Goal: Find specific page/section: Find specific page/section

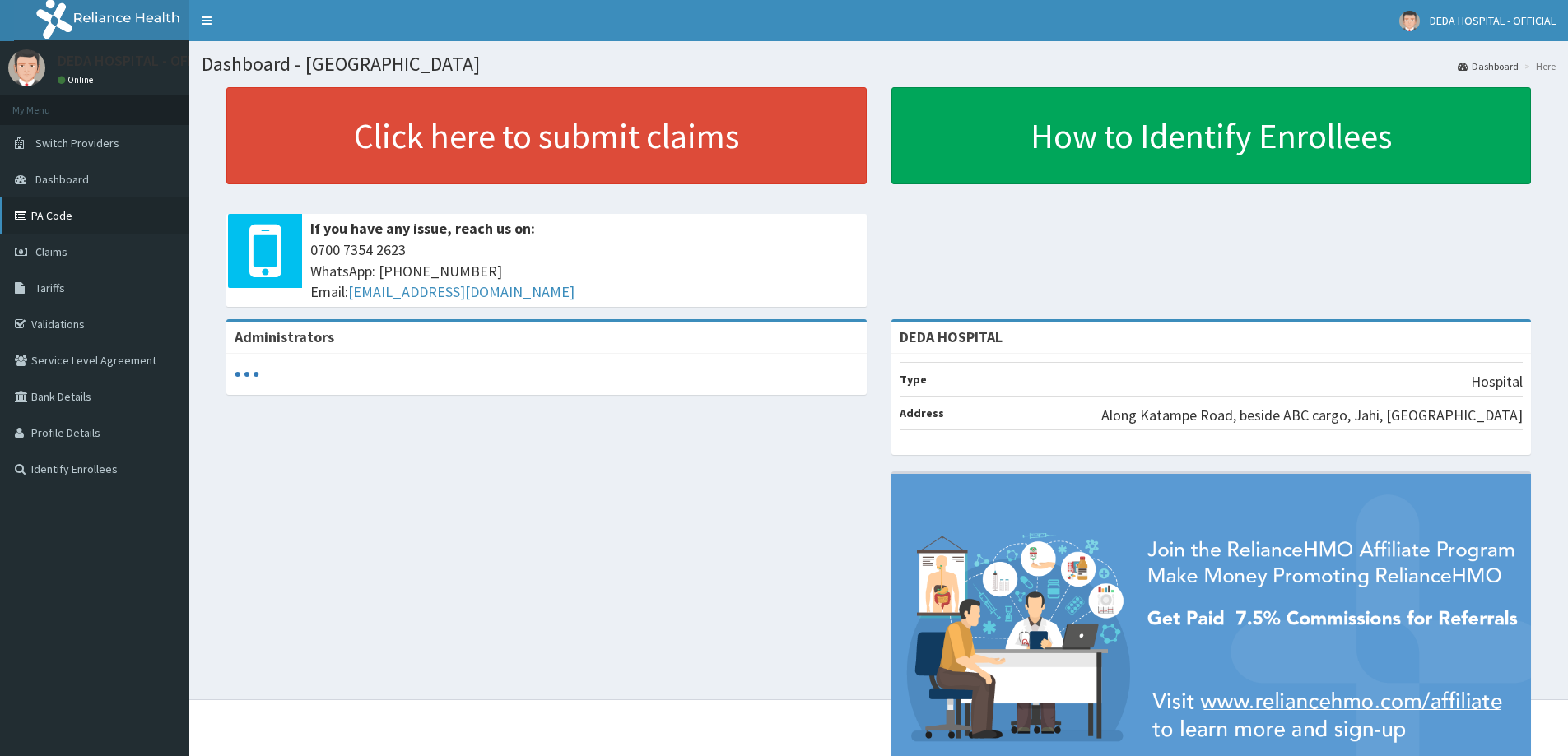
click at [70, 213] on link "PA Code" at bounding box center [95, 215] width 189 height 36
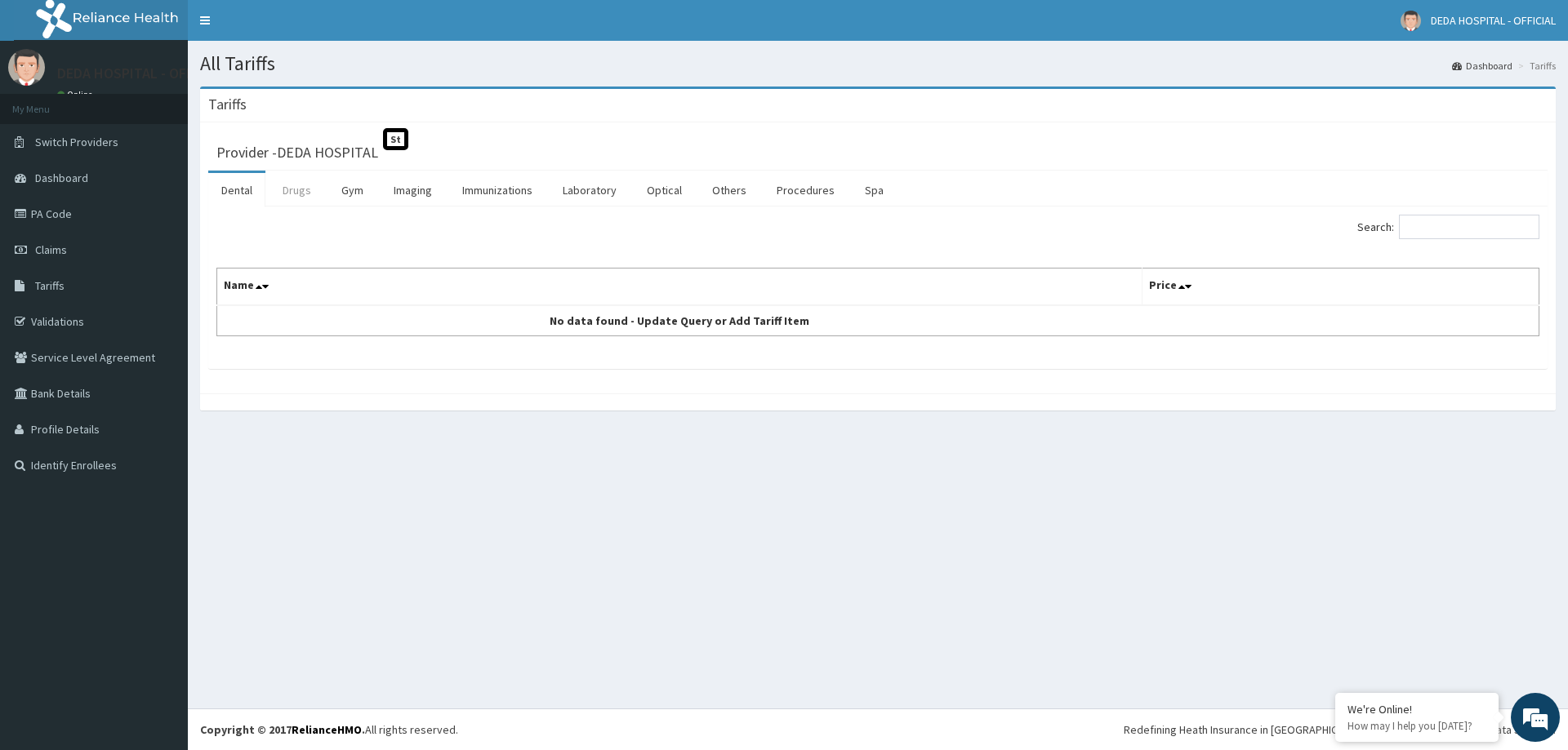
click at [273, 198] on link "Drugs" at bounding box center [296, 190] width 54 height 34
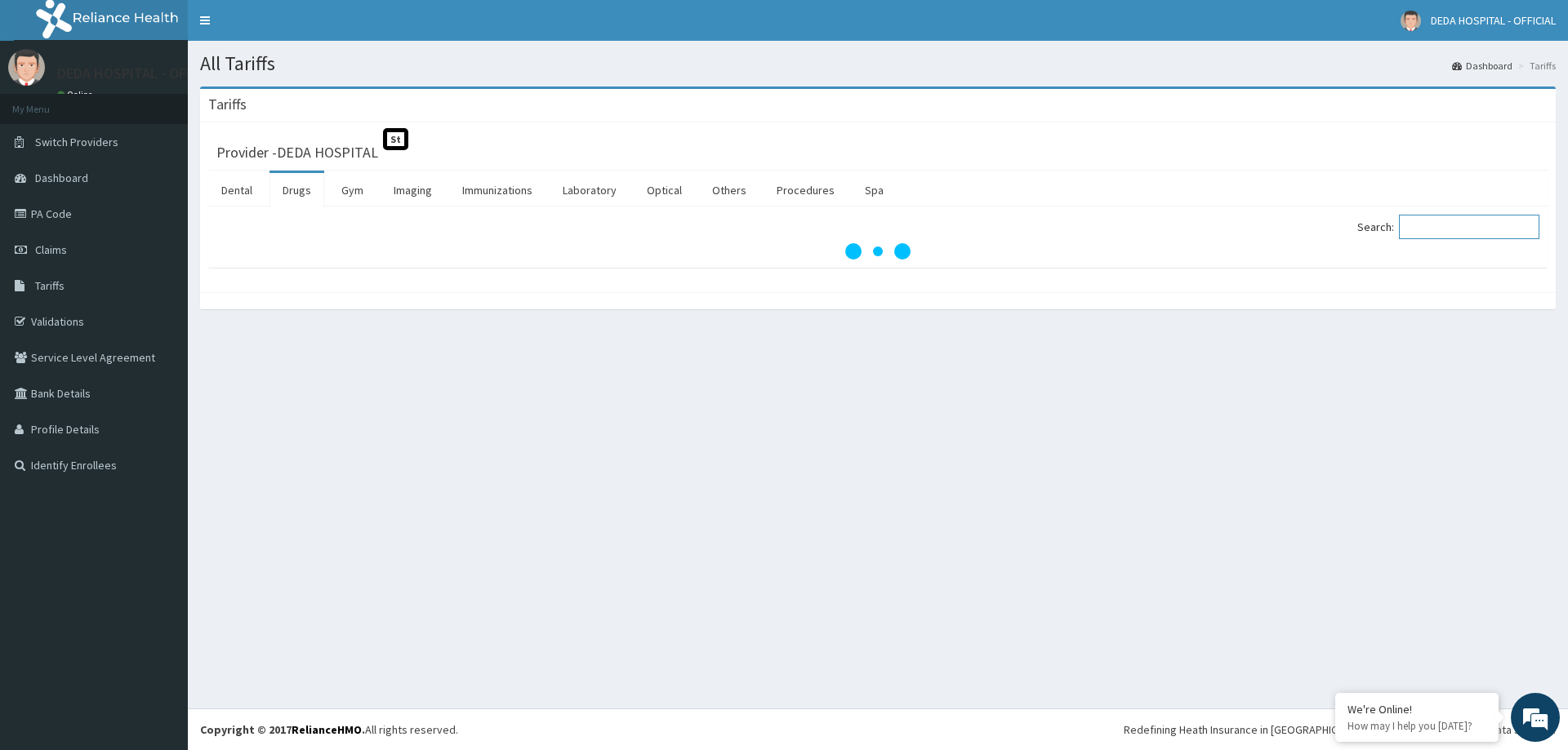
click at [1453, 237] on input "Search:" at bounding box center [1469, 226] width 141 height 25
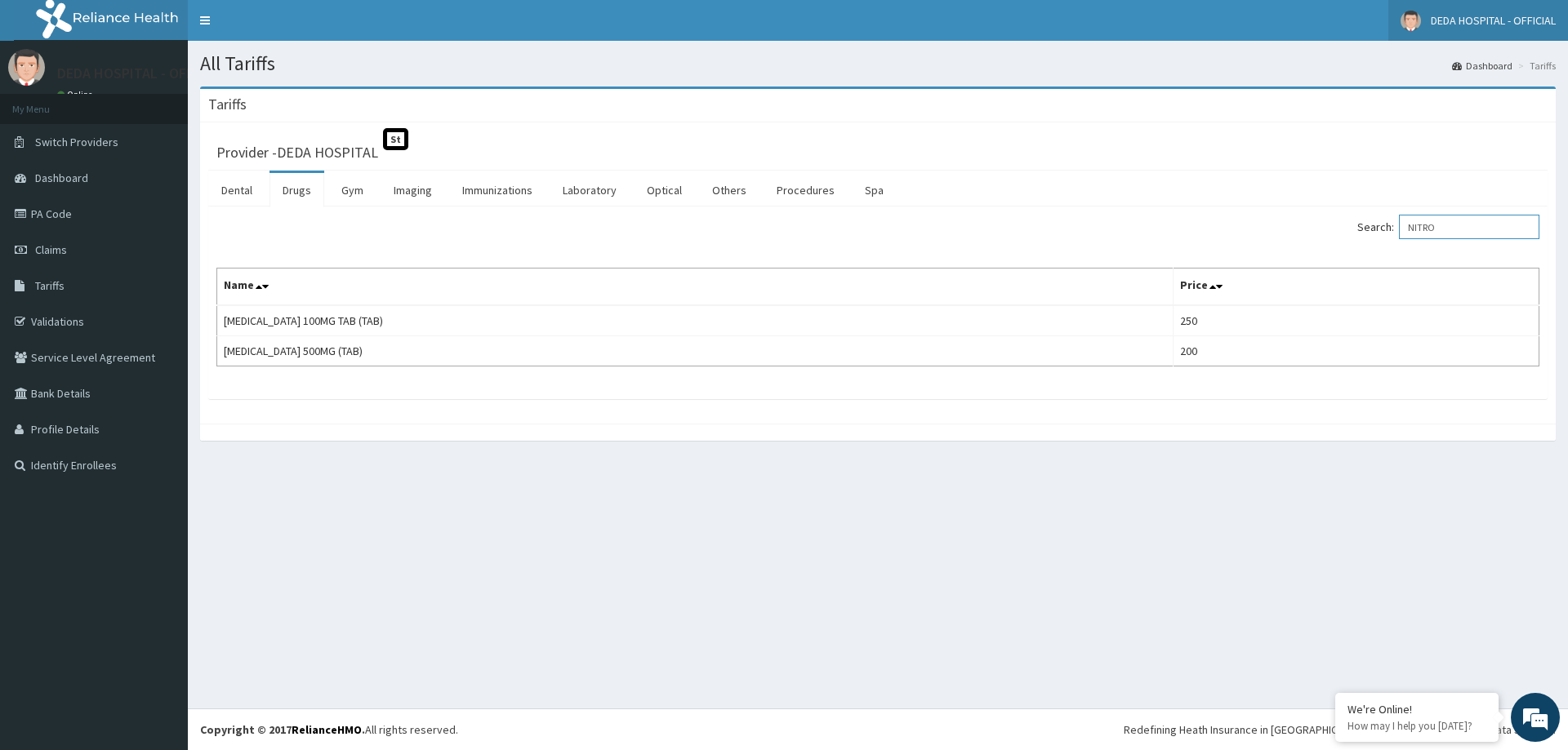
type input "NITRO"
click at [62, 212] on link "PA Code" at bounding box center [94, 213] width 188 height 36
click at [54, 206] on link "PA Code" at bounding box center [94, 213] width 188 height 36
click at [58, 213] on link "PA Code" at bounding box center [94, 213] width 188 height 36
click at [58, 216] on link "PA Code" at bounding box center [94, 213] width 188 height 36
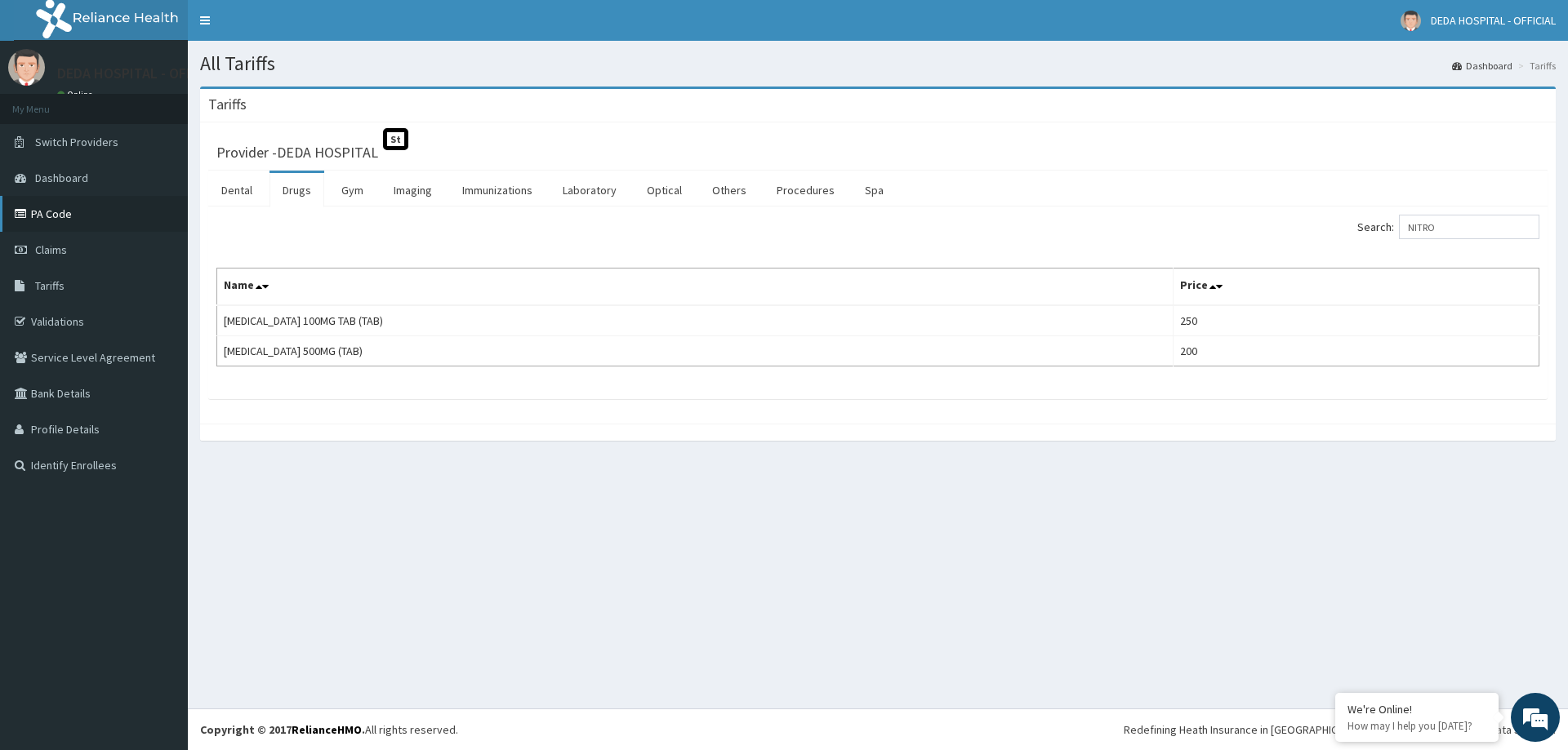
click at [57, 204] on link "PA Code" at bounding box center [94, 213] width 188 height 36
